Goal: Contribute content: Contribute content

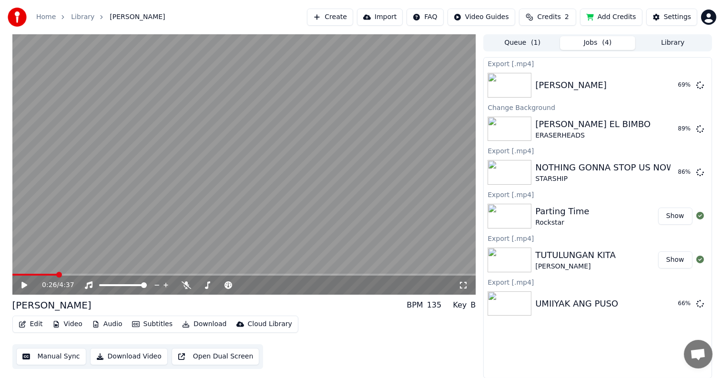
click at [557, 254] on div "TUTULUNGAN KITA" at bounding box center [575, 255] width 81 height 13
click at [671, 258] on button "Show" at bounding box center [675, 260] width 34 height 17
click at [673, 132] on button "Play" at bounding box center [677, 129] width 30 height 17
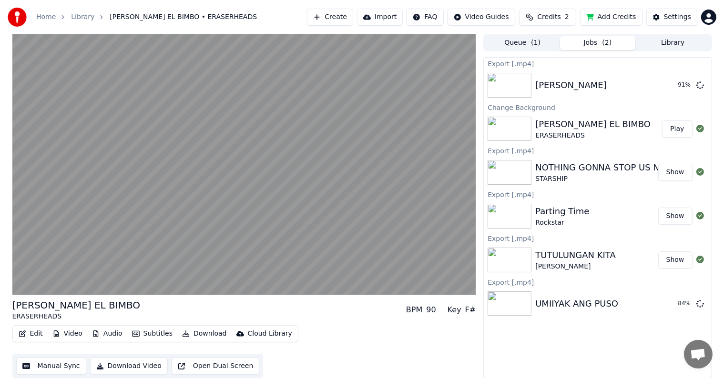
click at [680, 128] on button "Play" at bounding box center [677, 129] width 30 height 17
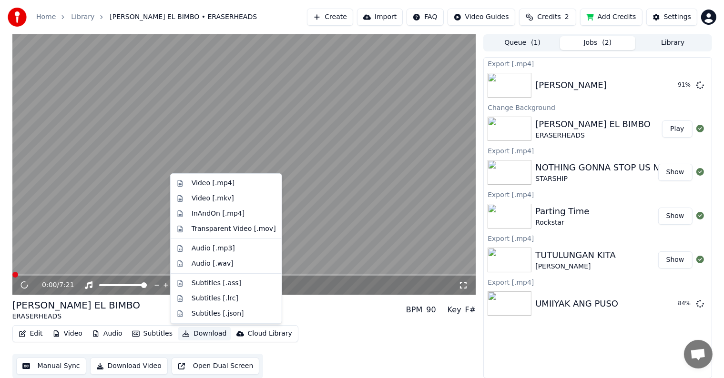
click at [193, 332] on button "Download" at bounding box center [204, 333] width 52 height 13
click at [221, 185] on div "Video [.mp4]" at bounding box center [213, 184] width 43 height 10
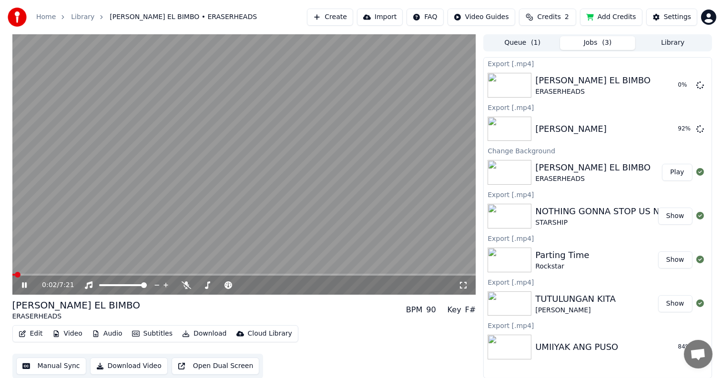
click at [25, 284] on icon at bounding box center [24, 286] width 5 height 6
click at [672, 40] on button "Library" at bounding box center [672, 43] width 75 height 14
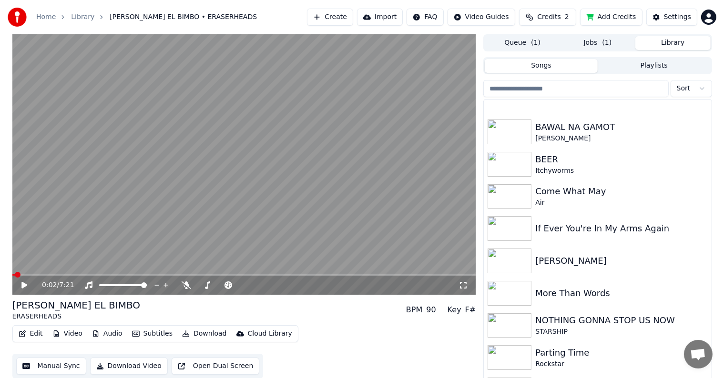
scroll to position [137, 0]
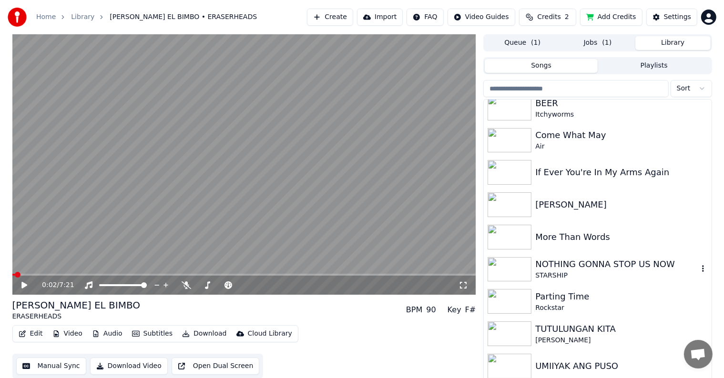
click at [565, 272] on div "STARSHIP" at bounding box center [616, 276] width 162 height 10
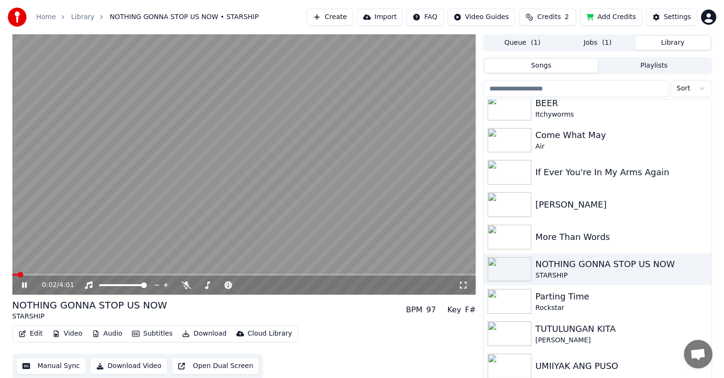
click at [25, 286] on icon at bounding box center [24, 286] width 5 height 6
click at [530, 40] on button "Queue ( 1 )" at bounding box center [522, 43] width 75 height 14
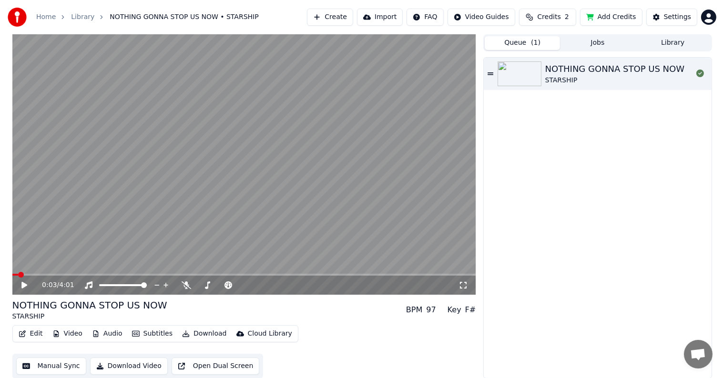
click at [687, 46] on button "Library" at bounding box center [672, 43] width 75 height 14
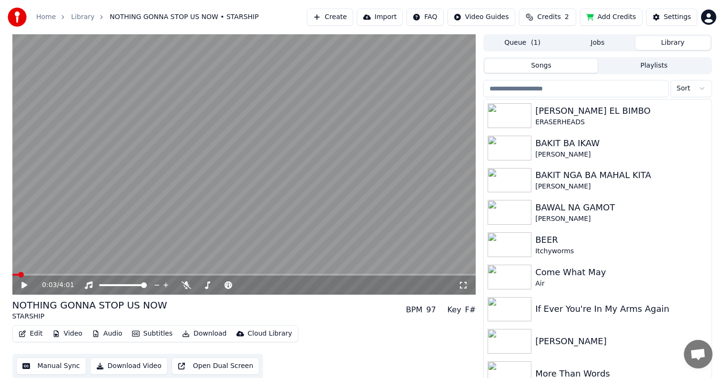
click at [661, 41] on button "Library" at bounding box center [672, 43] width 75 height 14
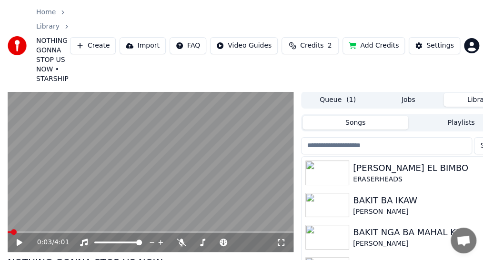
drag, startPoint x: 236, startPoint y: 21, endPoint x: 196, endPoint y: 16, distance: 40.8
click at [206, 61] on div "Home Library NOTHING GONNA STOP US NOW • STARSHIP Create Import FAQ Video Guide…" at bounding box center [241, 45] width 483 height 91
drag, startPoint x: 190, startPoint y: 4, endPoint x: 235, endPoint y: 0, distance: 45.4
click at [142, 7] on div "Home Library NOTHING GONNA STOP US NOW • STARSHIP Create Import FAQ Video Guide…" at bounding box center [241, 45] width 483 height 91
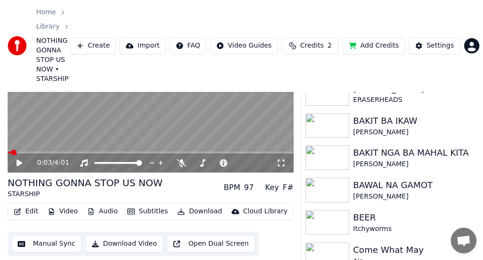
scroll to position [88, 0]
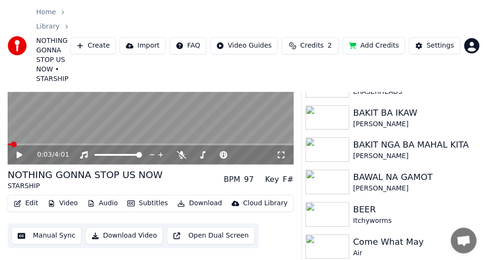
drag, startPoint x: 298, startPoint y: 7, endPoint x: 233, endPoint y: -4, distance: 66.1
click at [233, 0] on html "Home Library NOTHING GONNA STOP US NOW • STARSHIP Create Import FAQ Video Guide…" at bounding box center [241, 42] width 483 height 260
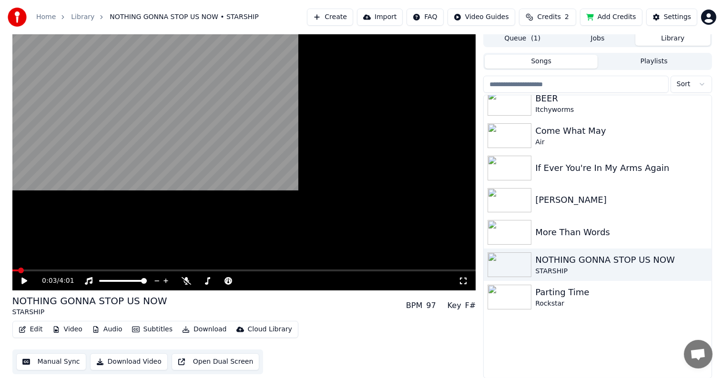
scroll to position [137, 0]
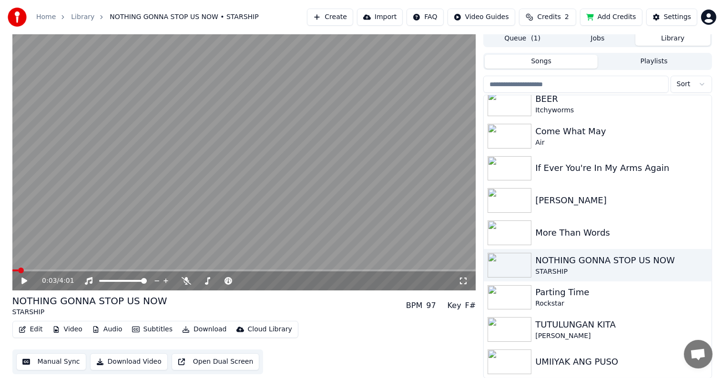
click at [663, 37] on button "Library" at bounding box center [672, 39] width 75 height 14
click at [575, 324] on div "TUTULUNGAN KITA" at bounding box center [616, 324] width 162 height 13
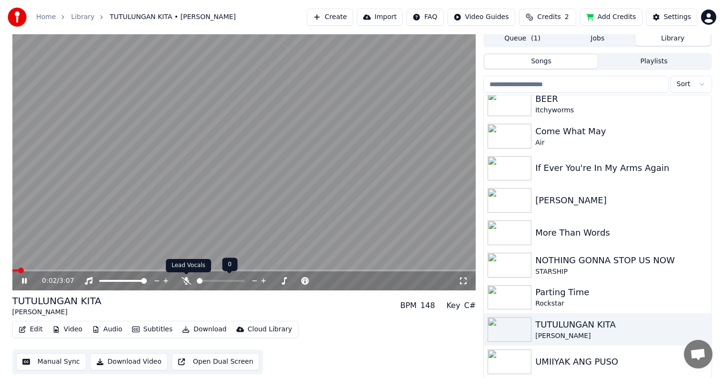
click at [186, 280] on icon at bounding box center [187, 281] width 10 height 8
click at [38, 270] on span at bounding box center [25, 271] width 27 height 2
click at [23, 279] on icon at bounding box center [24, 281] width 5 height 6
click at [37, 271] on span at bounding box center [25, 271] width 27 height 2
click at [24, 277] on icon at bounding box center [31, 281] width 22 height 8
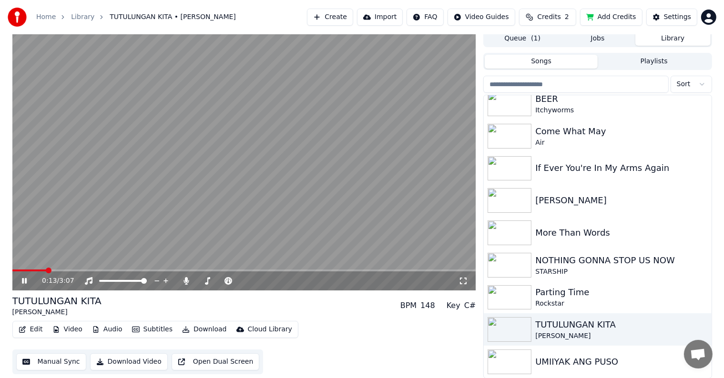
click at [24, 277] on icon at bounding box center [31, 281] width 22 height 8
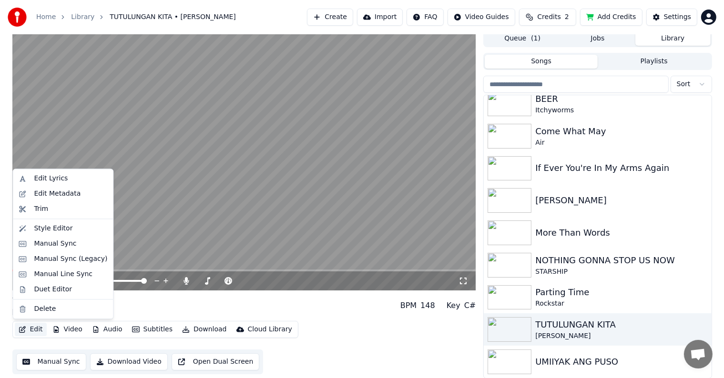
click at [34, 330] on button "Edit" at bounding box center [31, 329] width 32 height 13
click at [46, 179] on div "Edit Lyrics" at bounding box center [51, 179] width 34 height 10
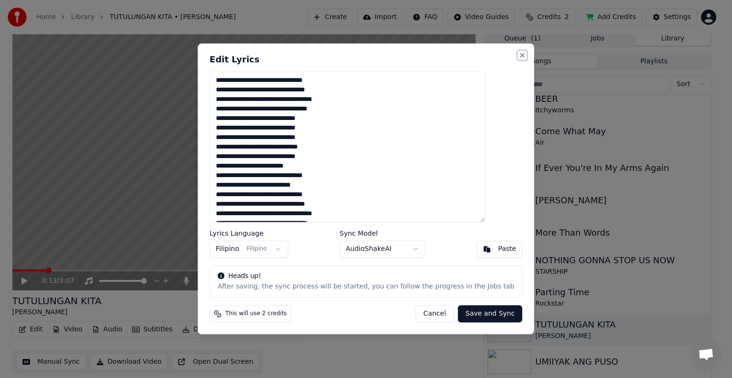
click at [518, 53] on button "Close" at bounding box center [522, 55] width 8 height 8
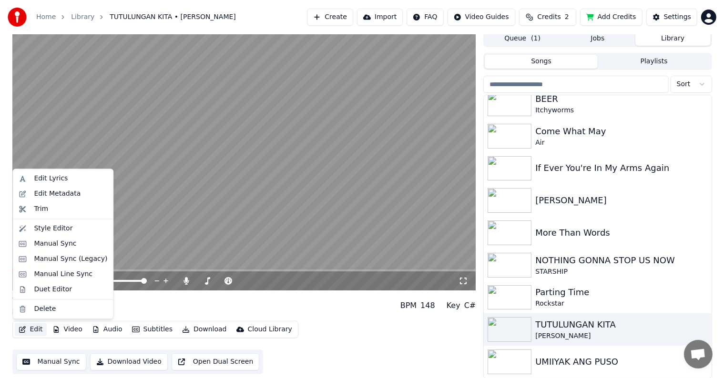
click at [32, 330] on button "Edit" at bounding box center [31, 329] width 32 height 13
click at [56, 195] on div "Edit Metadata" at bounding box center [57, 194] width 47 height 10
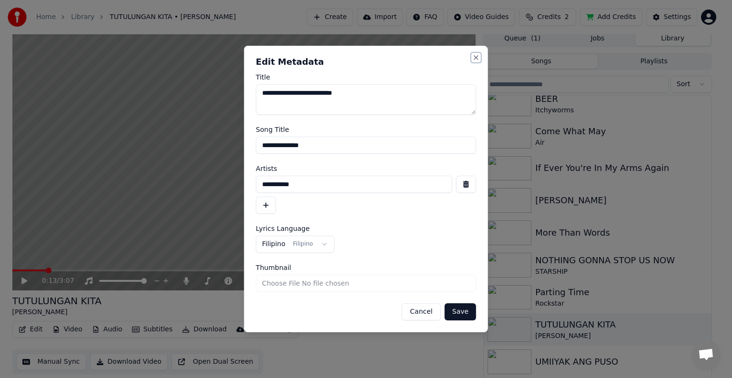
click at [479, 57] on button "Close" at bounding box center [476, 58] width 8 height 8
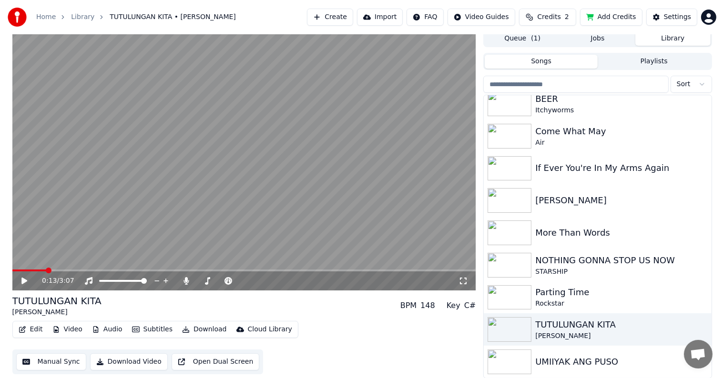
click at [26, 330] on button "Edit" at bounding box center [31, 329] width 32 height 13
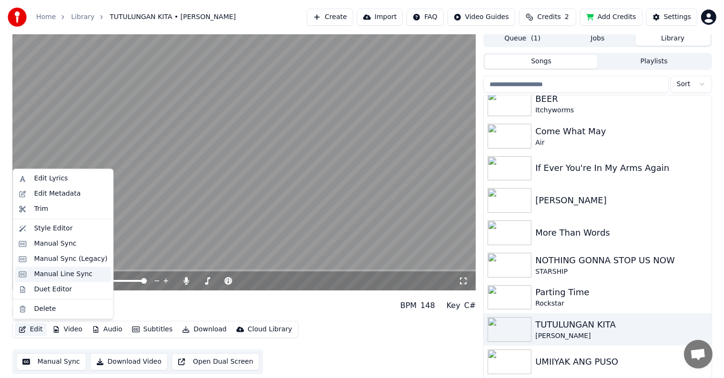
click at [51, 280] on div "Manual Line Sync" at bounding box center [63, 274] width 96 height 15
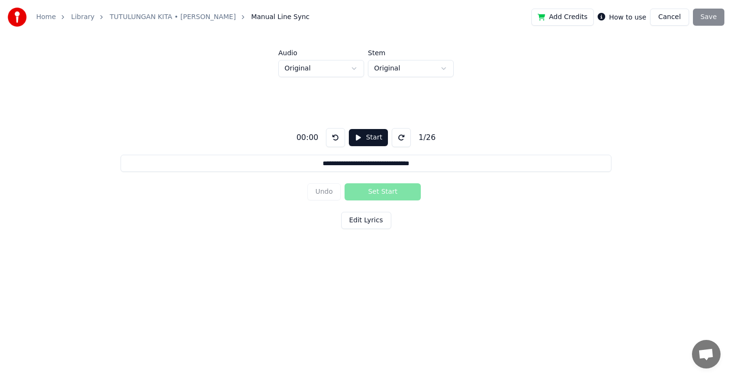
click at [670, 20] on button "Cancel" at bounding box center [669, 17] width 39 height 17
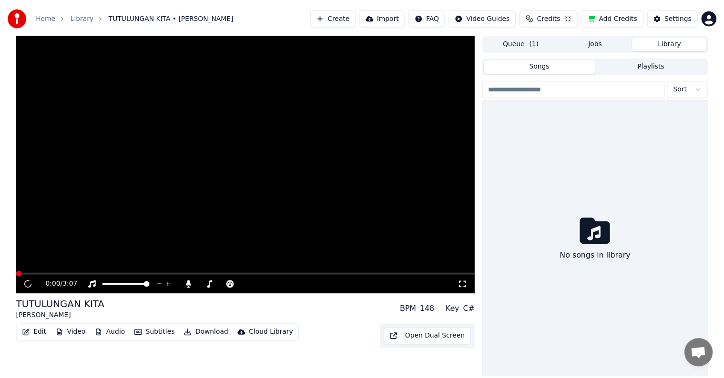
scroll to position [4, 0]
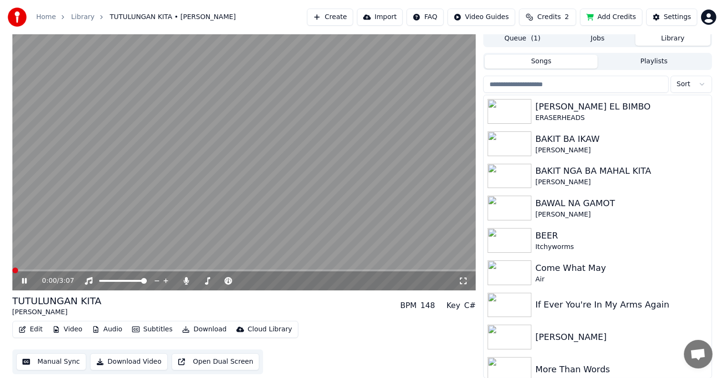
click at [41, 329] on button "Edit" at bounding box center [31, 329] width 32 height 13
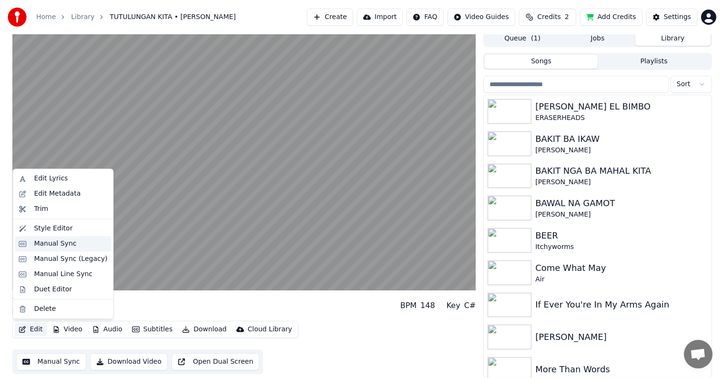
click at [50, 244] on div "Manual Sync" at bounding box center [55, 244] width 42 height 10
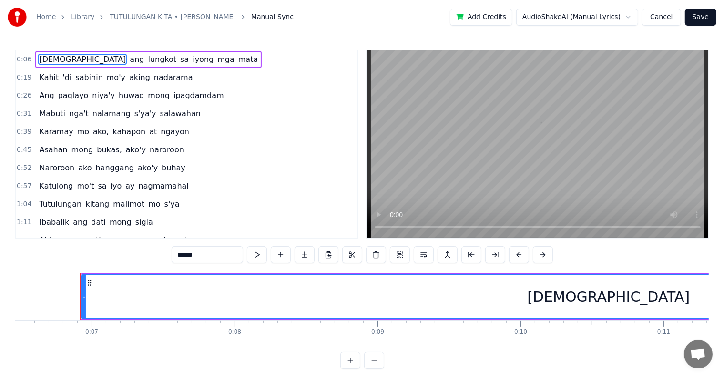
scroll to position [0, 941]
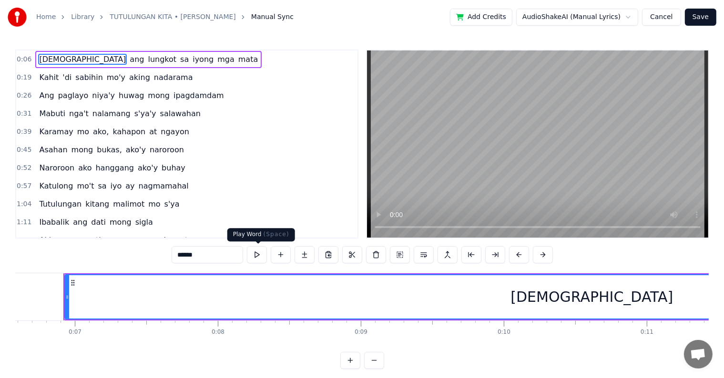
click at [258, 256] on button at bounding box center [257, 254] width 20 height 17
click at [258, 255] on button at bounding box center [257, 254] width 20 height 17
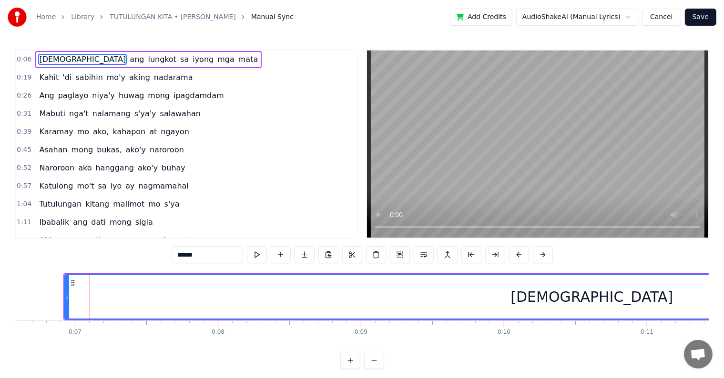
click at [258, 255] on button at bounding box center [257, 254] width 20 height 17
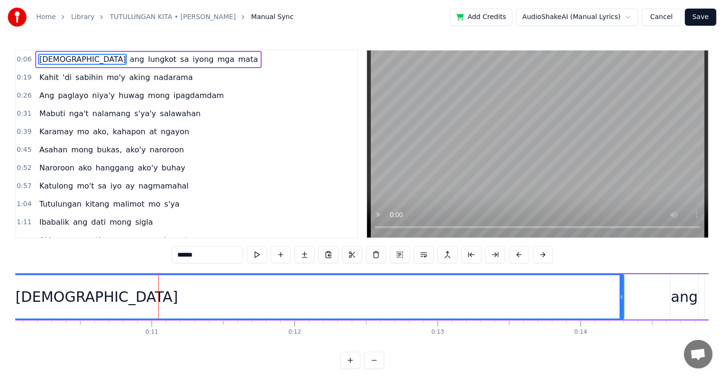
scroll to position [0, 1451]
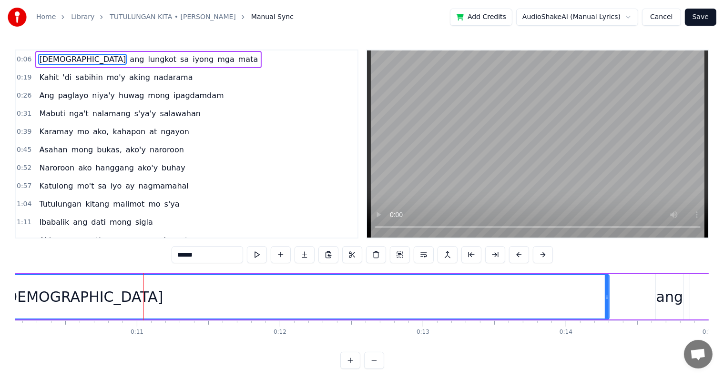
click at [278, 290] on div "[DEMOGRAPHIC_DATA]" at bounding box center [81, 296] width 1053 height 43
click at [421, 292] on div "[DEMOGRAPHIC_DATA]" at bounding box center [81, 296] width 1053 height 43
click at [281, 299] on div "[DEMOGRAPHIC_DATA]" at bounding box center [81, 296] width 1053 height 43
click at [279, 297] on div "[DEMOGRAPHIC_DATA]" at bounding box center [81, 296] width 1053 height 43
click at [276, 303] on div "[DEMOGRAPHIC_DATA]" at bounding box center [81, 296] width 1053 height 43
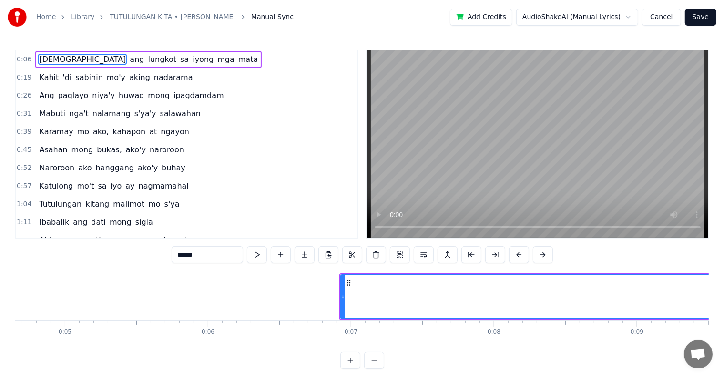
scroll to position [0, 726]
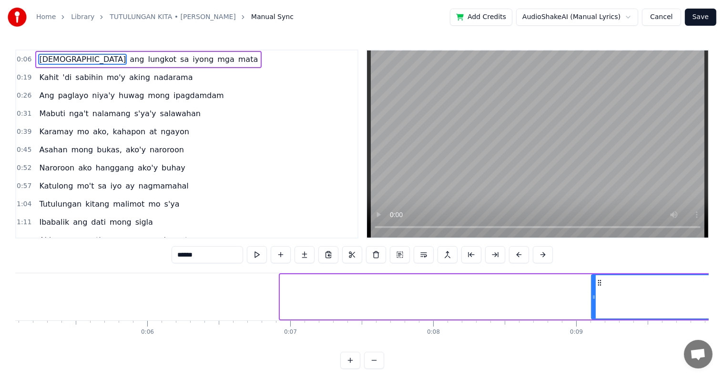
drag, startPoint x: 284, startPoint y: 297, endPoint x: 595, endPoint y: 300, distance: 311.2
click at [595, 300] on icon at bounding box center [594, 298] width 4 height 8
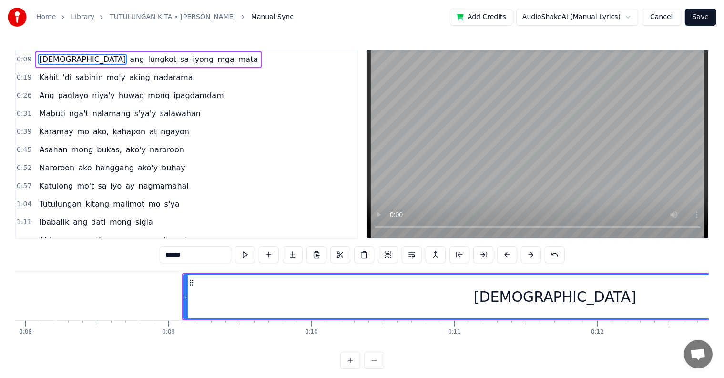
scroll to position [0, 1179]
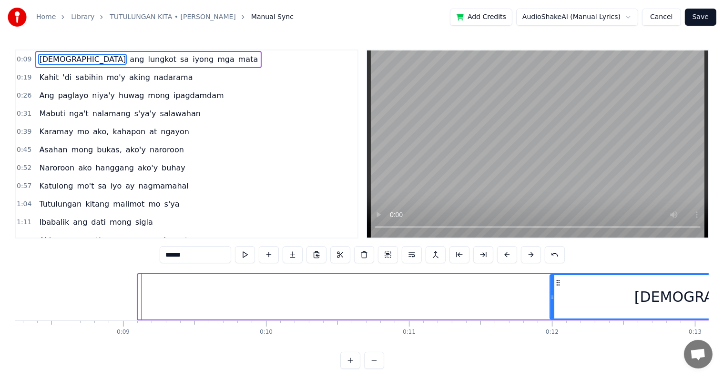
drag, startPoint x: 138, startPoint y: 296, endPoint x: 550, endPoint y: 321, distance: 412.5
click at [550, 321] on div "[PERSON_NAME] lungkot sa iyong mga [PERSON_NAME] Kahit 'di sabihin mo'y aking n…" at bounding box center [361, 308] width 693 height 71
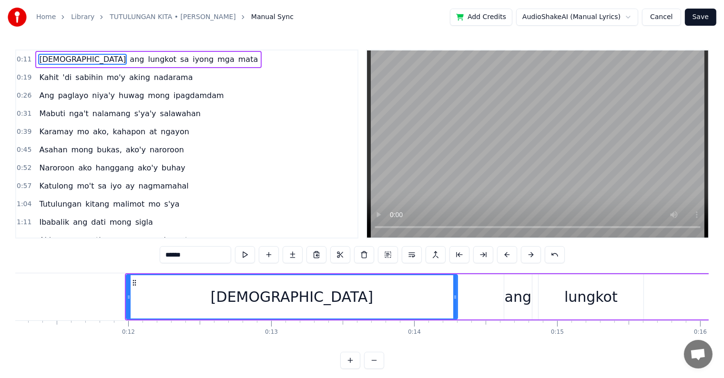
scroll to position [0, 1618]
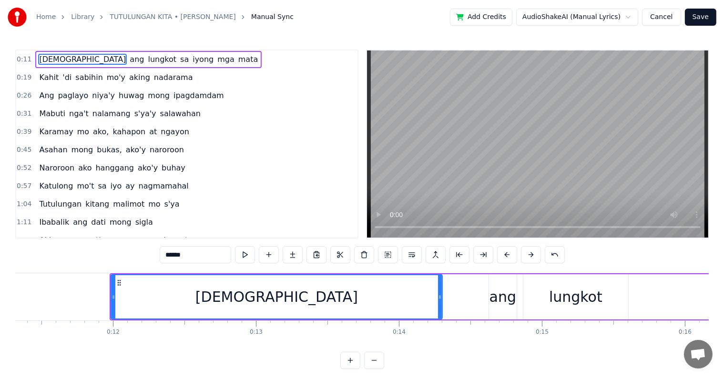
click at [705, 16] on button "Save" at bounding box center [700, 17] width 31 height 17
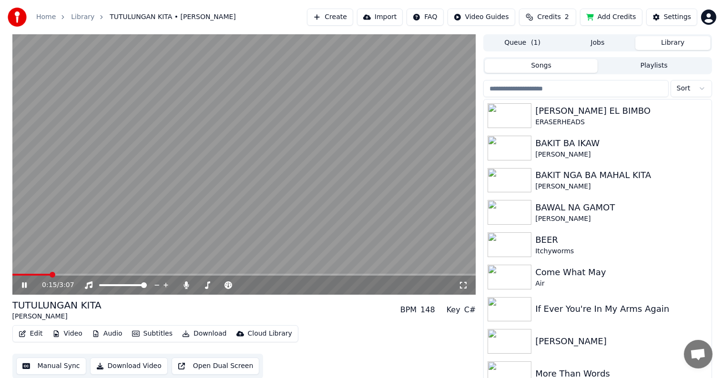
click at [21, 287] on icon at bounding box center [31, 286] width 22 height 8
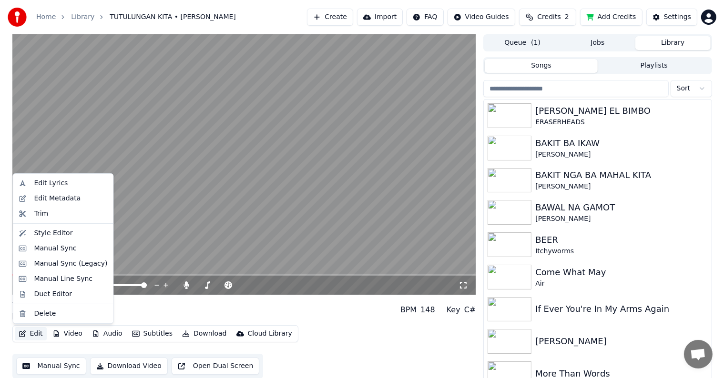
click at [34, 332] on button "Edit" at bounding box center [31, 333] width 32 height 13
click at [48, 249] on div "Manual Sync" at bounding box center [55, 249] width 42 height 10
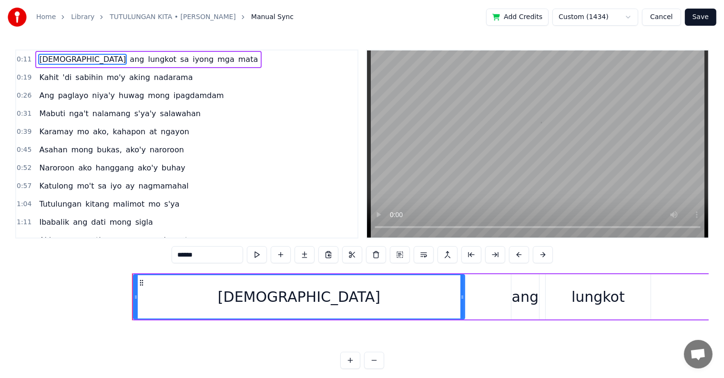
scroll to position [0, 1664]
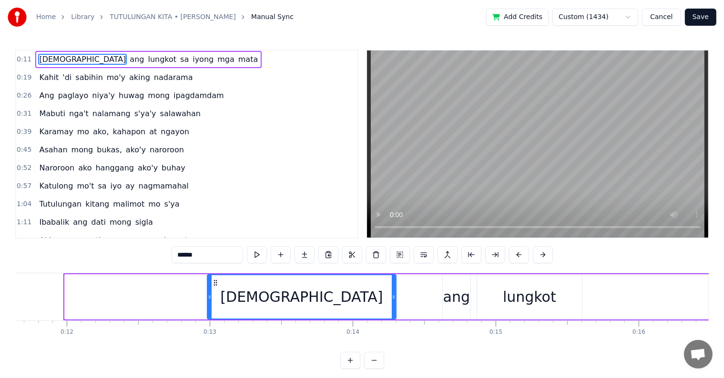
drag, startPoint x: 66, startPoint y: 292, endPoint x: 208, endPoint y: 312, distance: 143.9
click at [208, 312] on div at bounding box center [210, 296] width 4 height 43
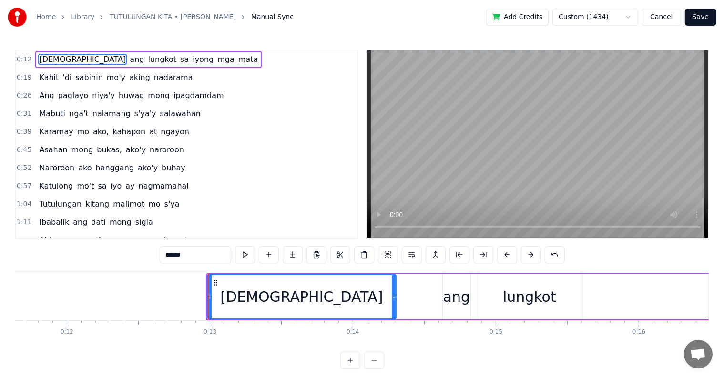
click at [706, 13] on button "Save" at bounding box center [700, 17] width 31 height 17
